Goal: Task Accomplishment & Management: Use online tool/utility

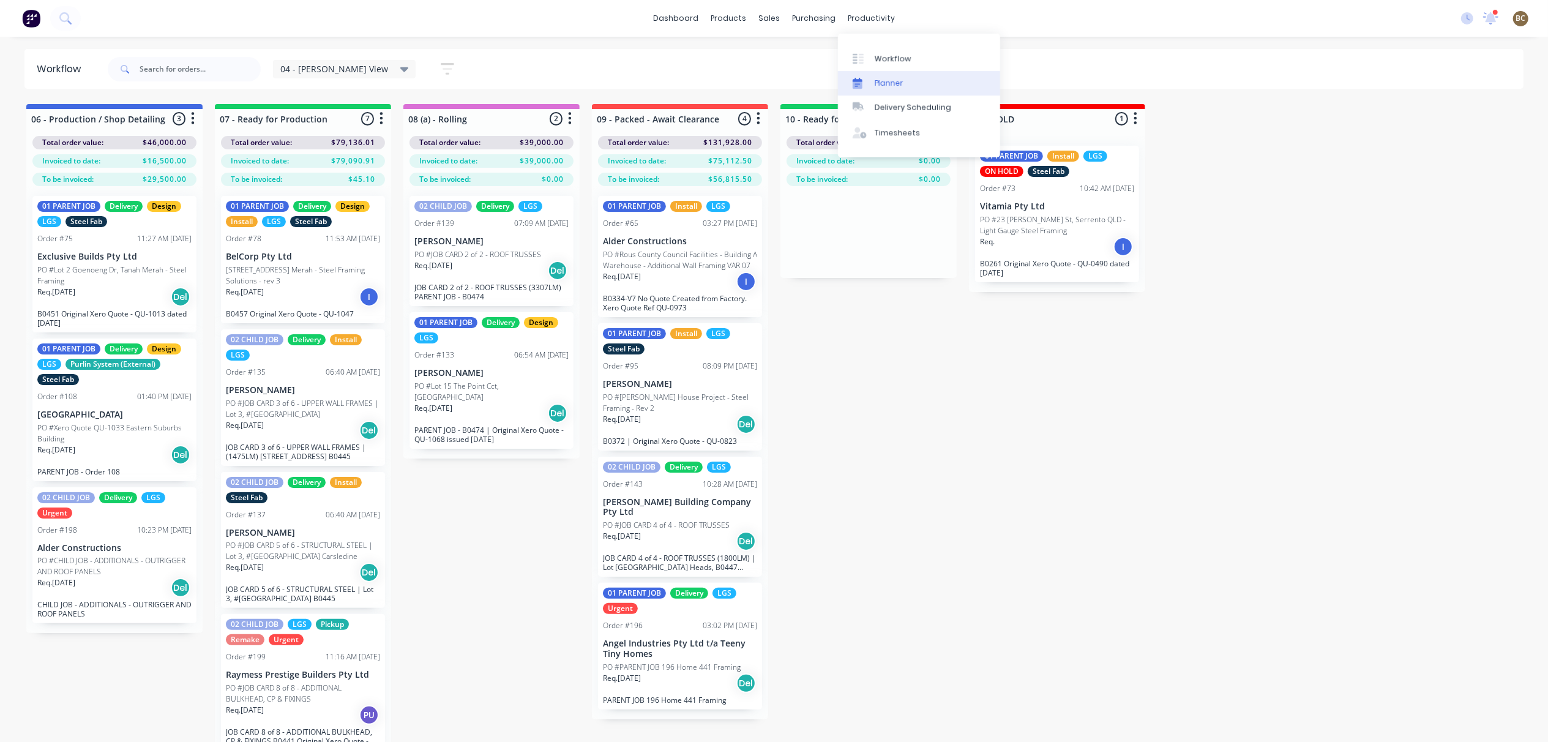
click at [891, 78] on div "Planner" at bounding box center [889, 83] width 29 height 11
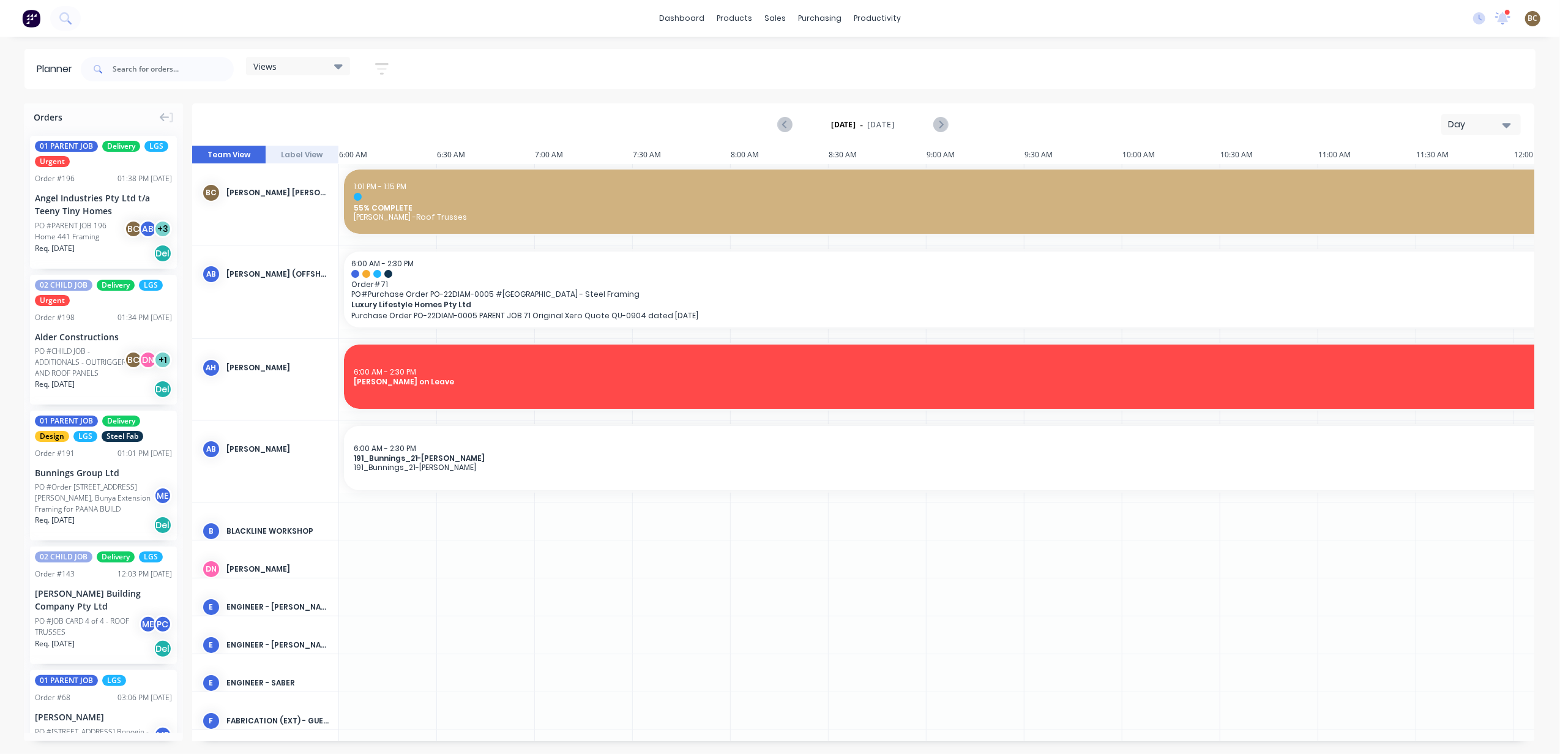
scroll to position [0, 474]
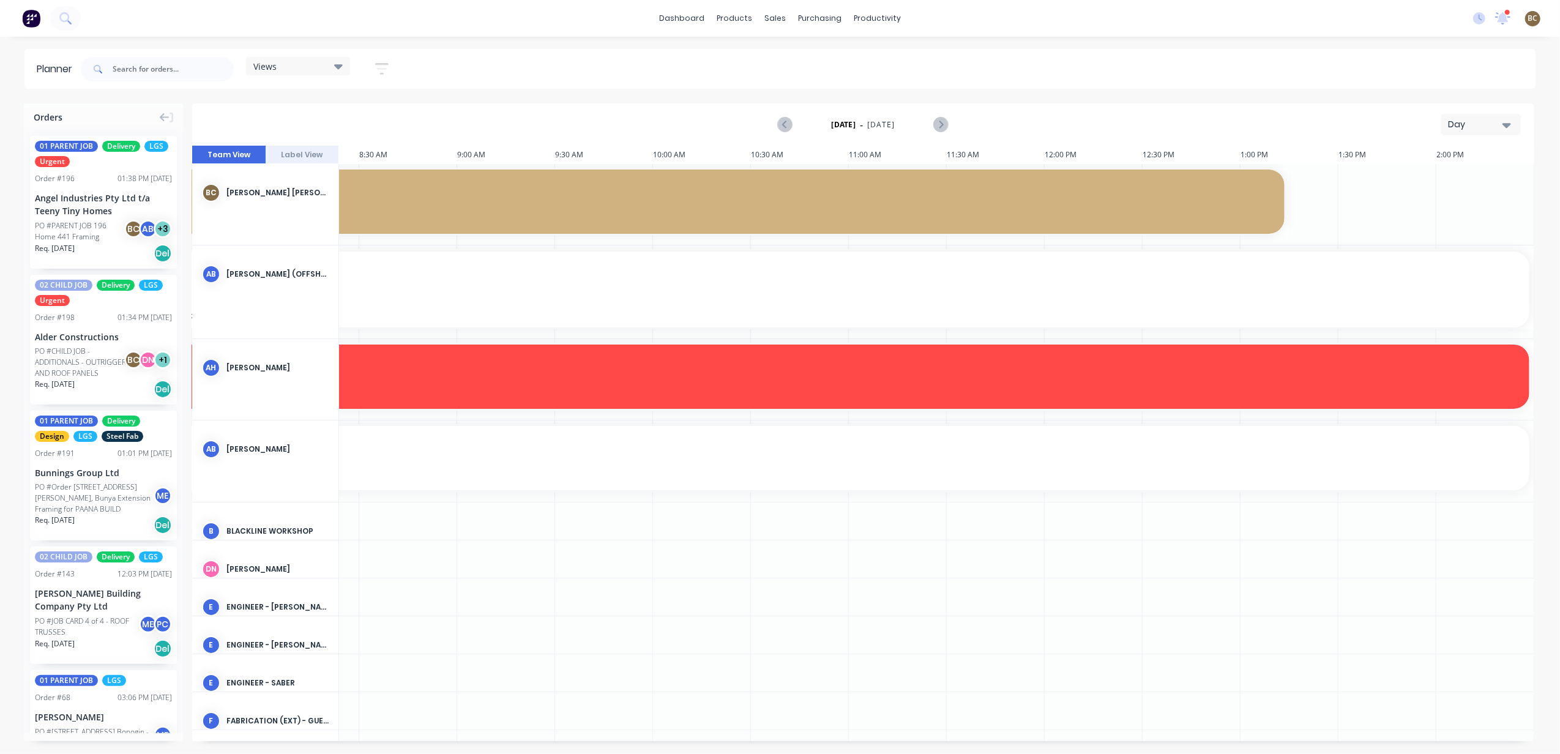
click at [1449, 126] on div "Day" at bounding box center [1476, 124] width 56 height 13
click at [1440, 184] on div "Week" at bounding box center [1458, 182] width 121 height 24
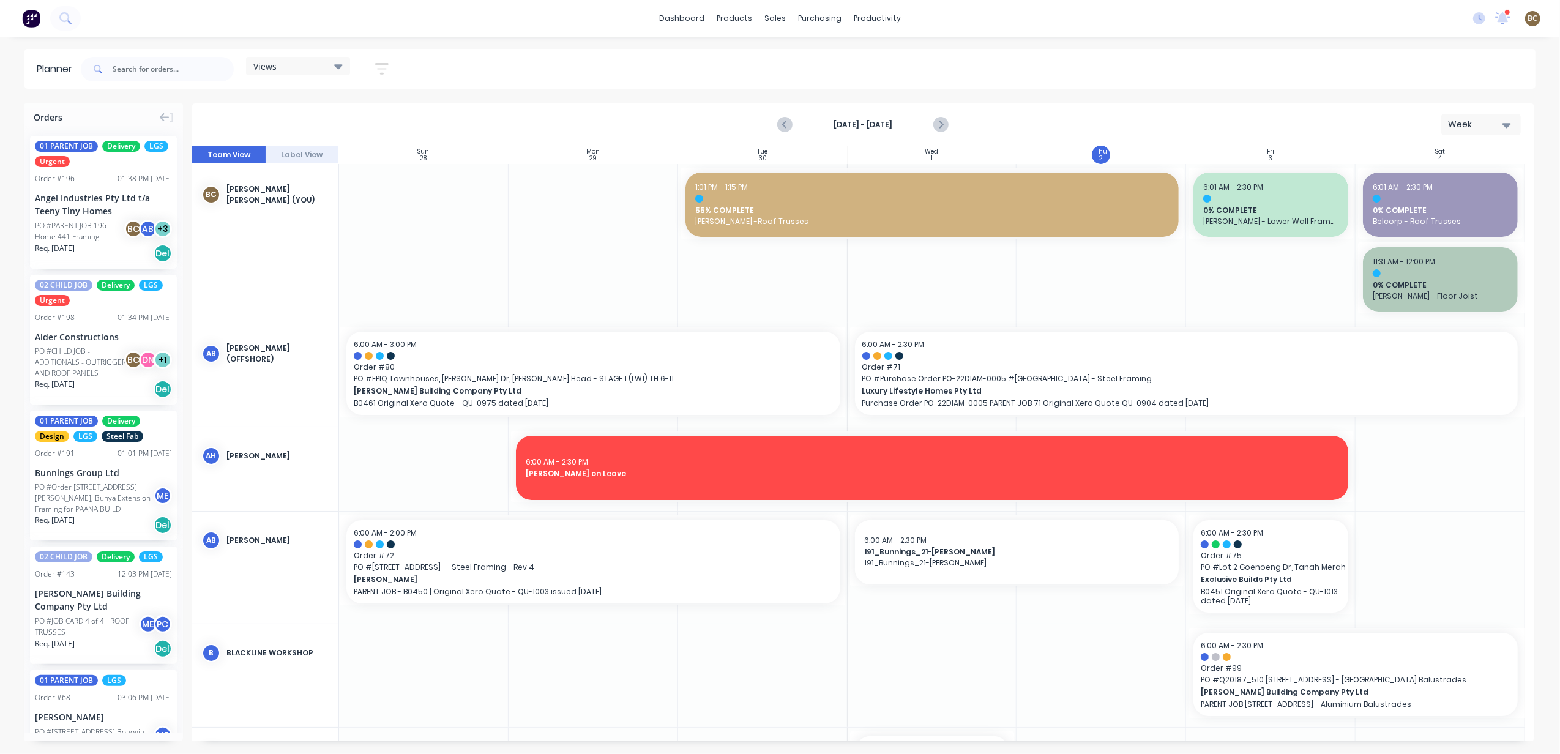
click at [315, 75] on div "Views Save new view None (Default) edit DESIGN TEAM (INTERNAL) edit ENGINEERING…" at bounding box center [298, 69] width 104 height 24
click at [326, 67] on div "Views" at bounding box center [297, 66] width 89 height 11
click at [319, 243] on div "PRODUCTION - DEMI edit" at bounding box center [331, 253] width 153 height 24
click at [318, 252] on button "PRODUCTION - DEMI" at bounding box center [320, 252] width 130 height 14
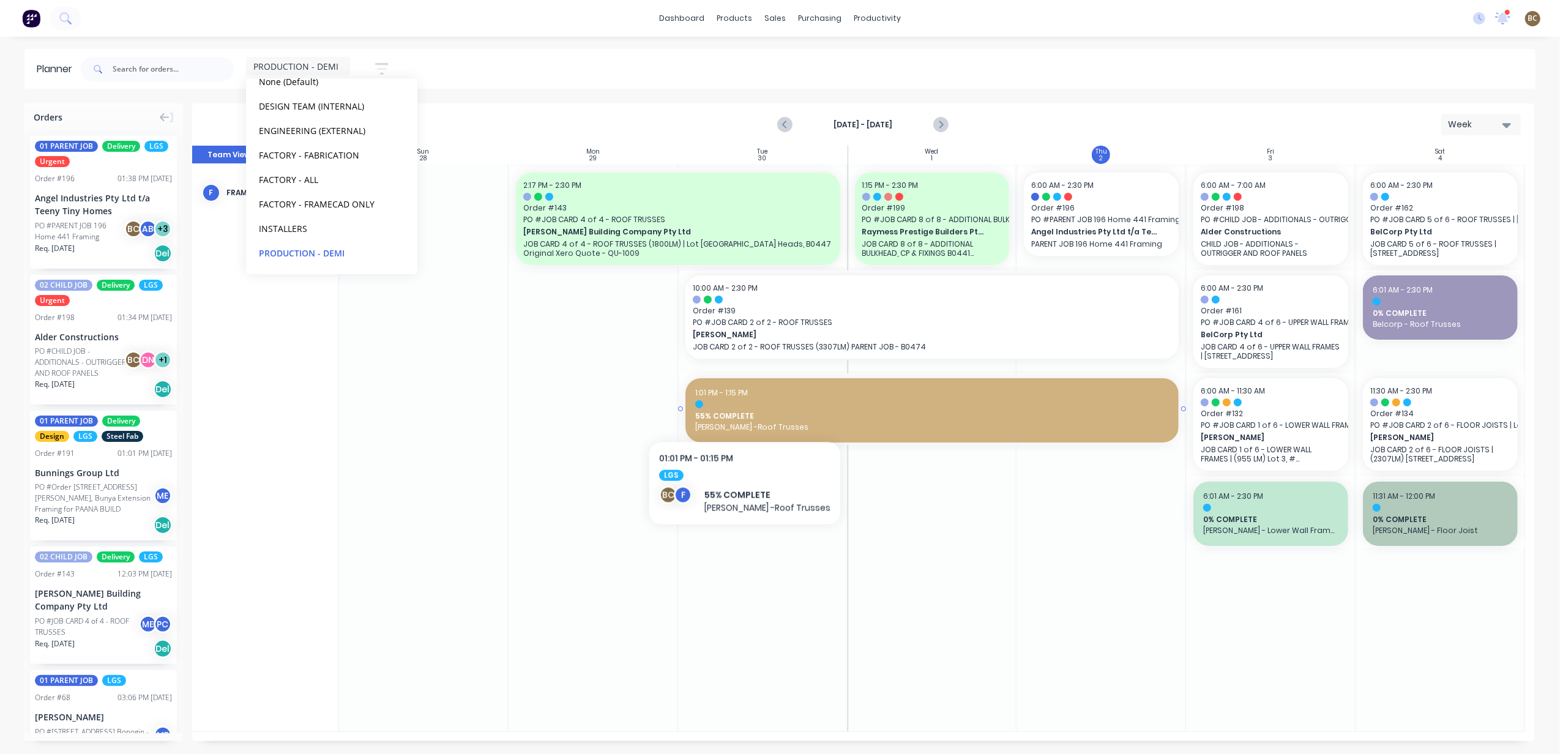
click at [741, 409] on div "1:01 PM - 1:15 PM 55% COMPLETE [PERSON_NAME] -Roof Trusses" at bounding box center [932, 410] width 494 height 64
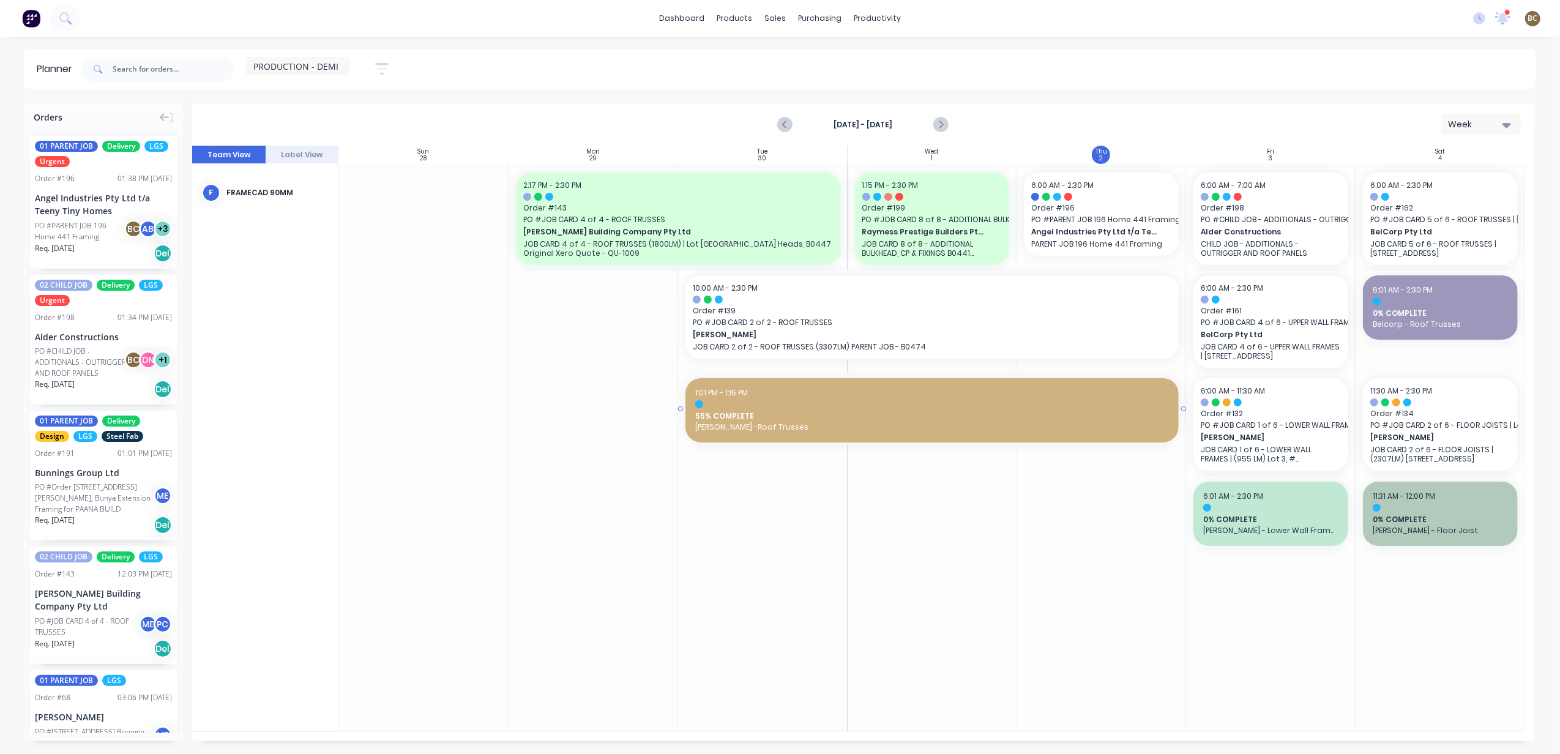
click at [701, 413] on span "55% COMPLETE" at bounding box center [932, 416] width 474 height 11
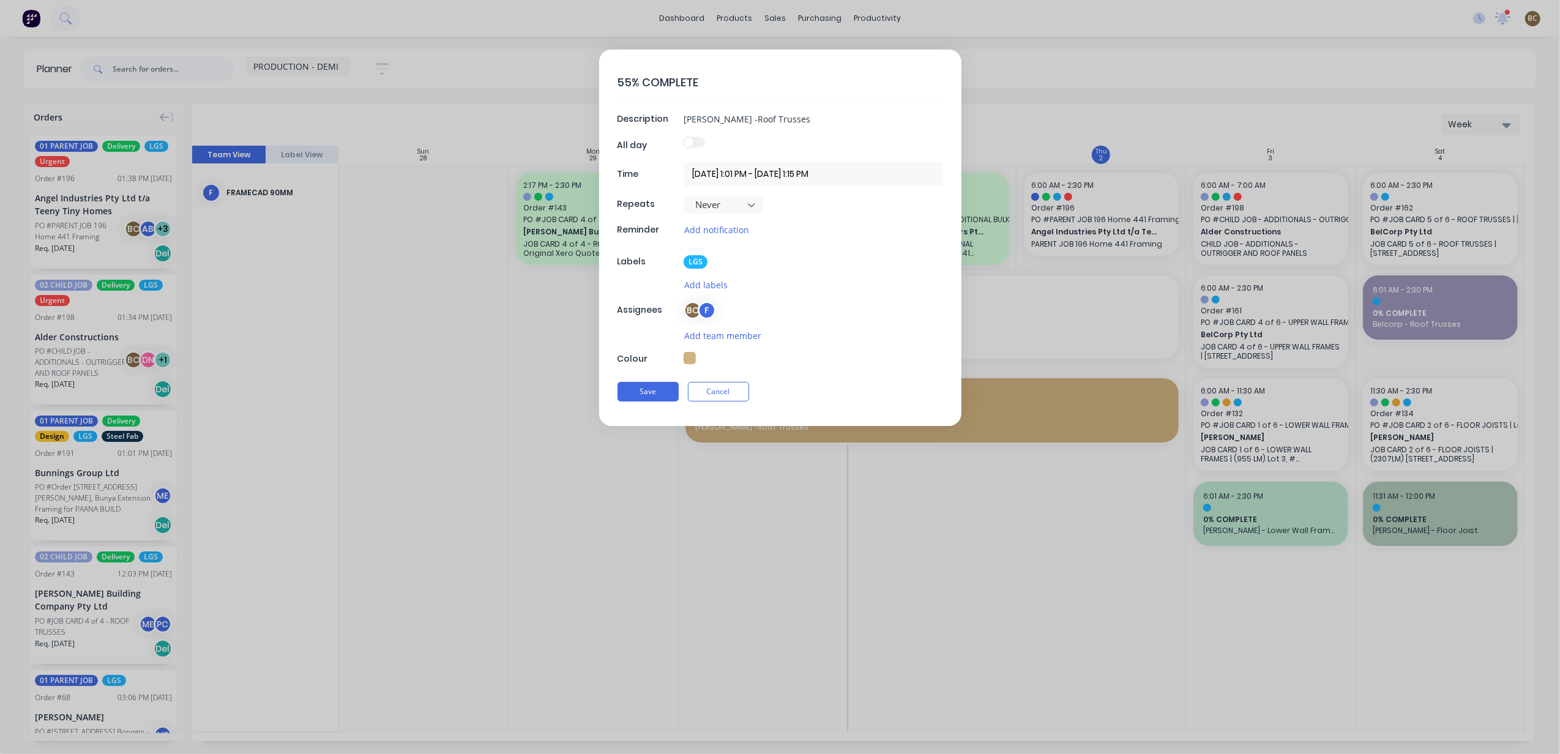
click at [623, 81] on textarea "55% COMPLETE" at bounding box center [781, 82] width 326 height 29
type textarea "58% COMPLETE"
click at [661, 397] on button "Save" at bounding box center [648, 392] width 61 height 20
